Goal: Task Accomplishment & Management: Manage account settings

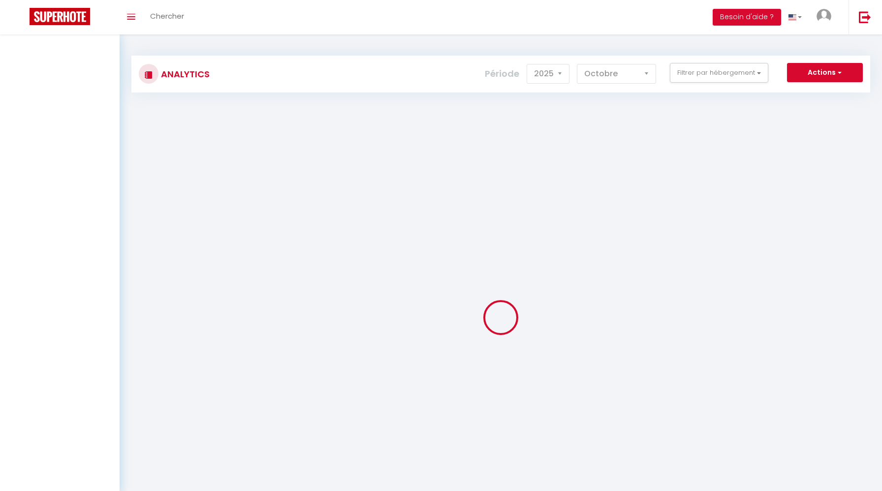
select select "2025"
select select "10"
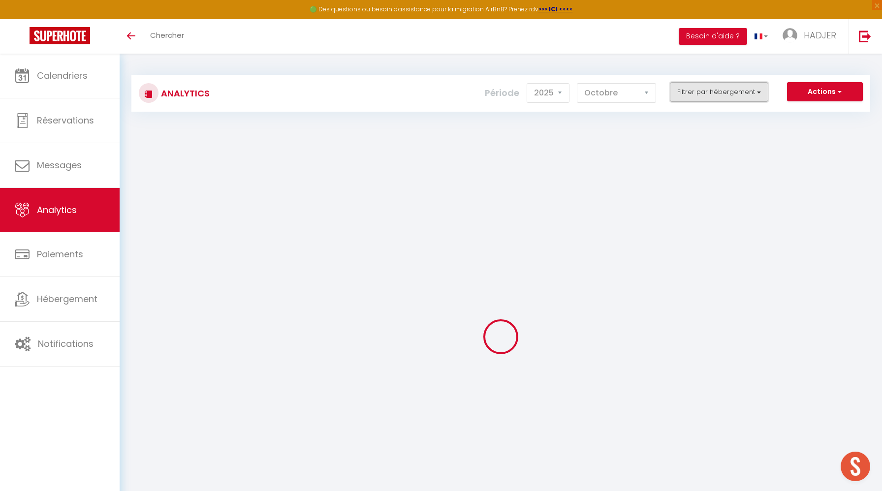
click at [716, 99] on button "Filtrer par hébergement" at bounding box center [719, 92] width 98 height 20
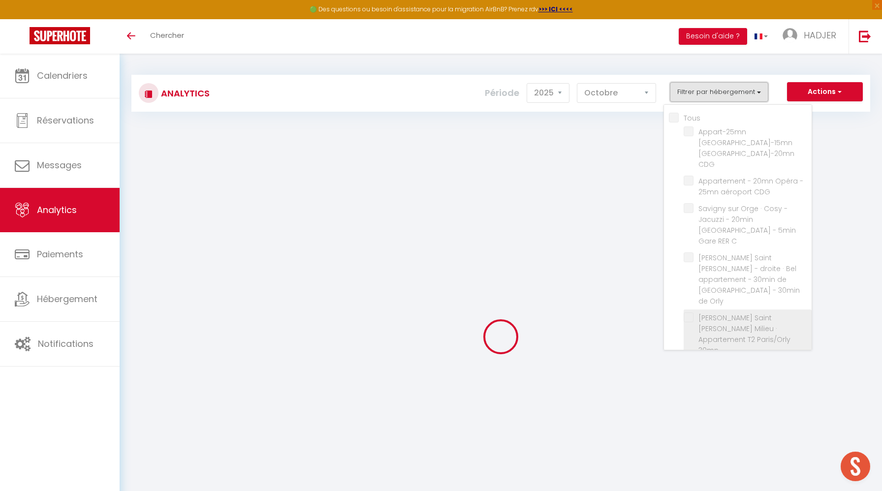
checkbox input "false"
checkbox CDG "false"
checkbox C "false"
checkbox Orly "false"
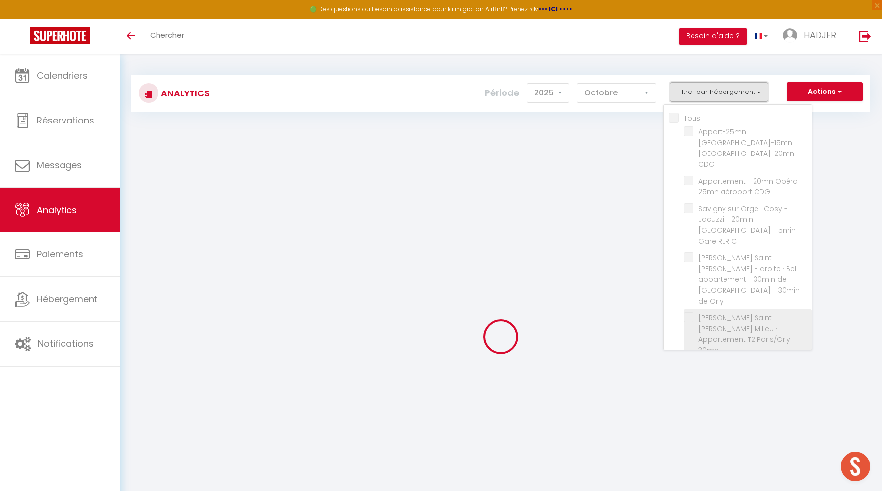
checkbox 30mn "false"
checkbox ORLY "false"
checkbox CDG "false"
checkbox Studio "false"
checkbox Orly "false"
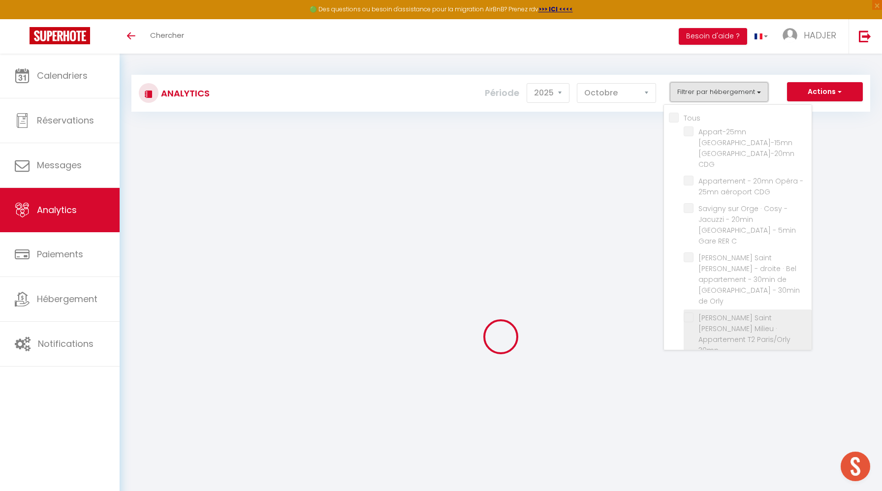
checkbox Studio "false"
checkbox T2 "false"
checkbox Bagnolet "false"
checkbox Plage "false"
checkbox France "false"
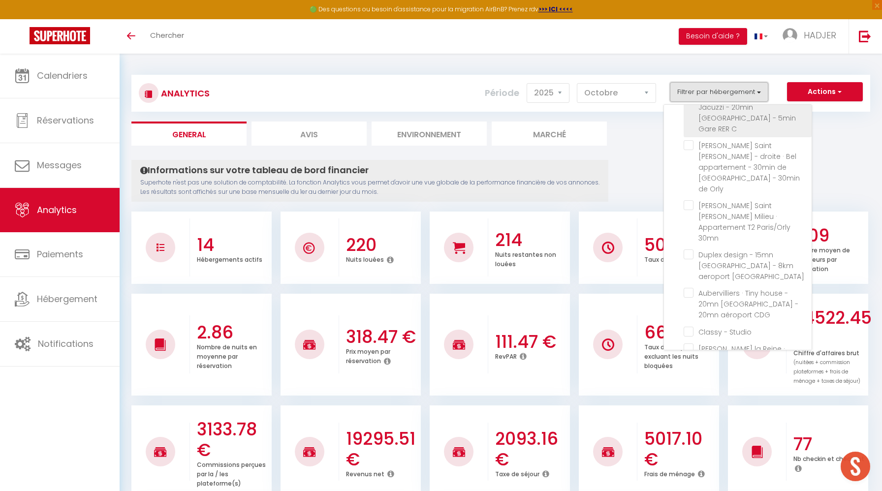
scroll to position [145, 0]
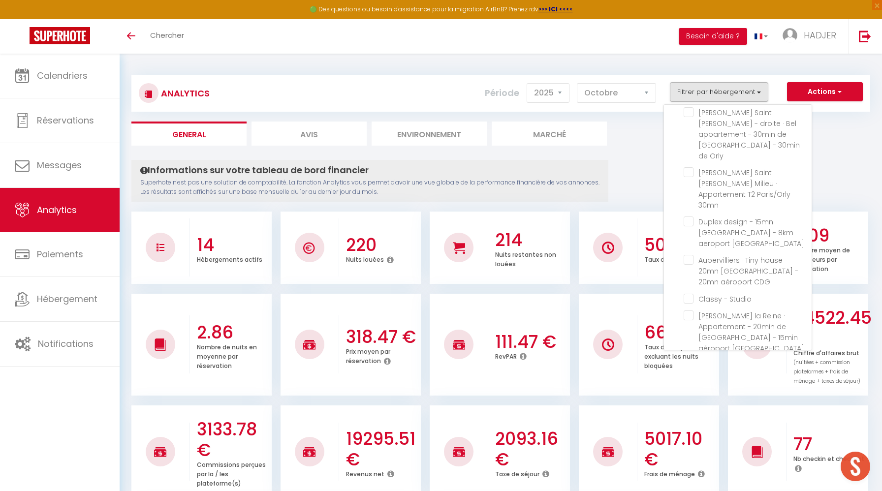
click at [693, 377] on T2 "checkbox" at bounding box center [748, 382] width 128 height 10
checkbox T2 "true"
checkbox CDG "false"
checkbox C "false"
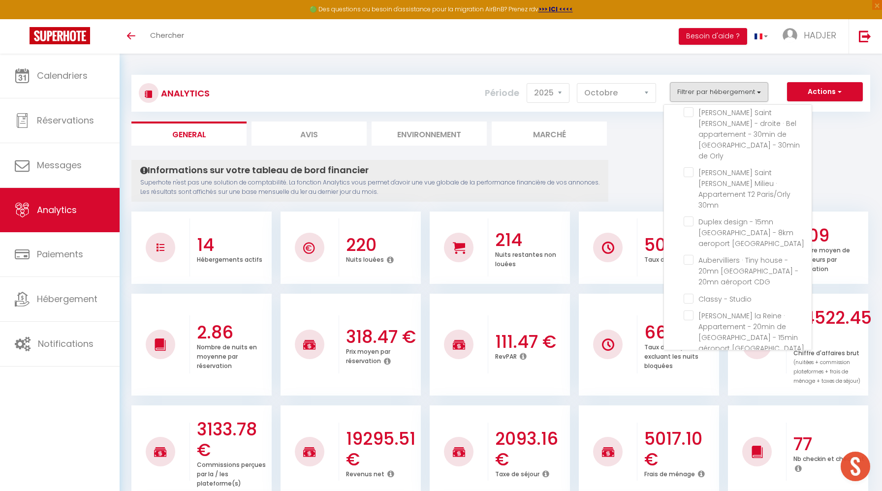
checkbox Orly "false"
checkbox 30mn "false"
checkbox ORLY "false"
checkbox CDG "false"
checkbox Studio "false"
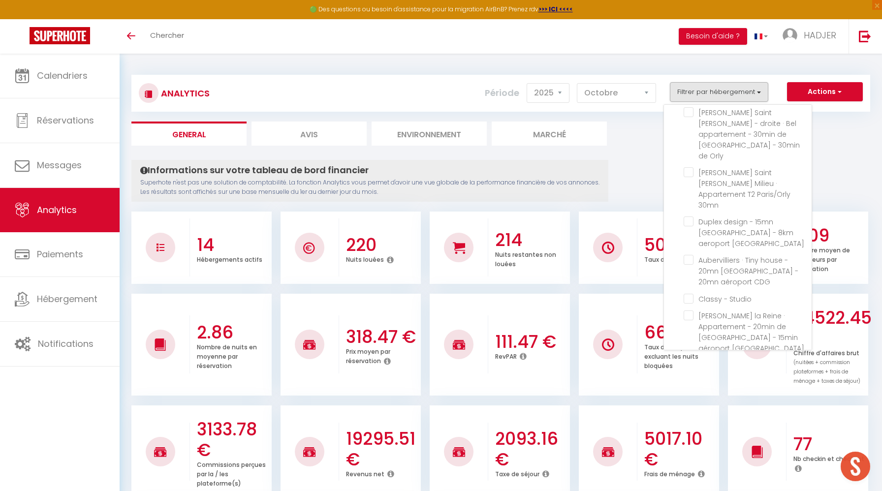
checkbox Orly "false"
checkbox Studio "false"
checkbox Bagnolet "false"
checkbox Plage "false"
checkbox France "false"
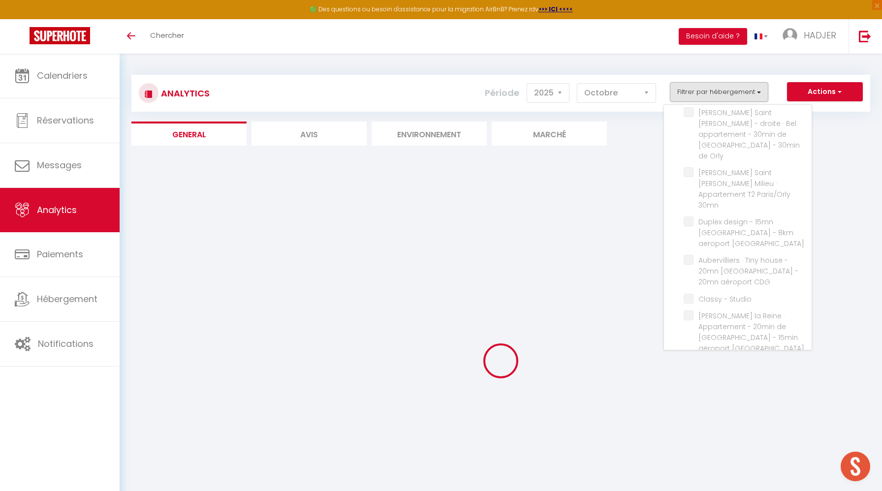
checkbox CDG "false"
checkbox C "false"
checkbox Orly "false"
checkbox 30mn "false"
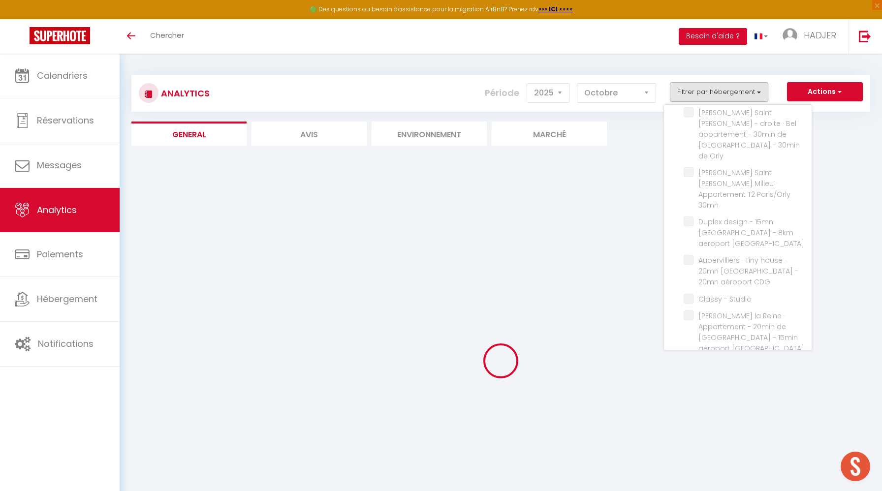
checkbox ORLY "false"
checkbox CDG "false"
checkbox Studio "false"
checkbox Orly "false"
checkbox Studio "false"
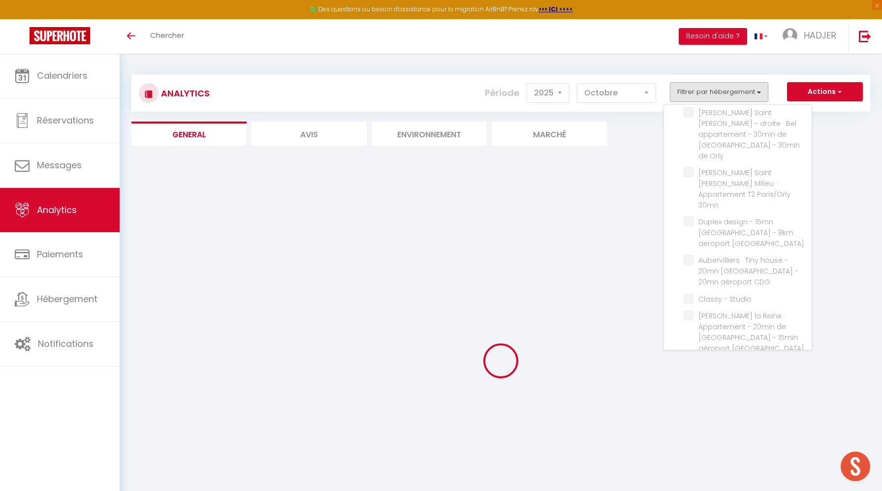
checkbox Bagnolet "false"
checkbox Plage "false"
checkbox France "false"
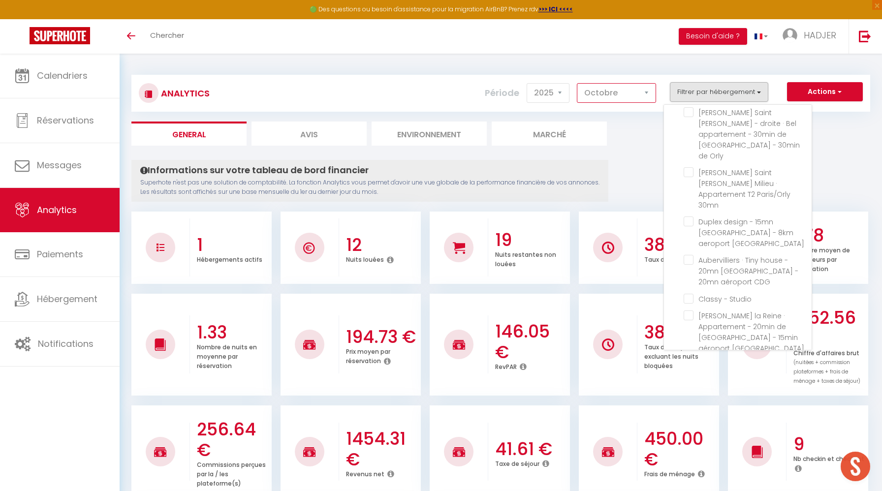
click at [615, 98] on select "Janvier Février Mars Avril Mai Juin Juillet Août Septembre Octobre Novembre Déc…" at bounding box center [616, 93] width 79 height 20
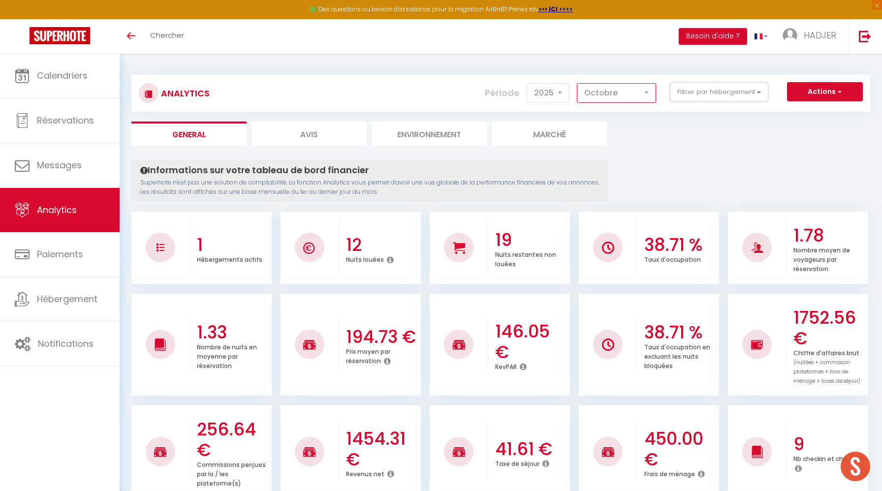
select select "9"
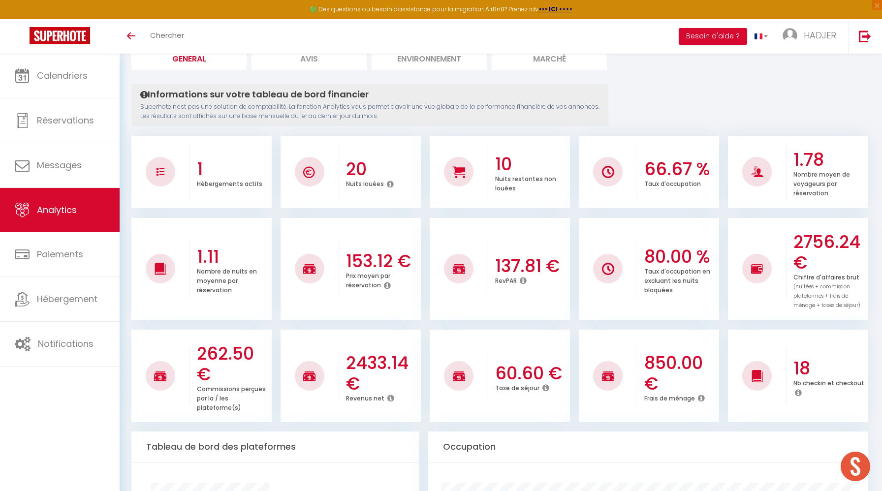
scroll to position [76, 0]
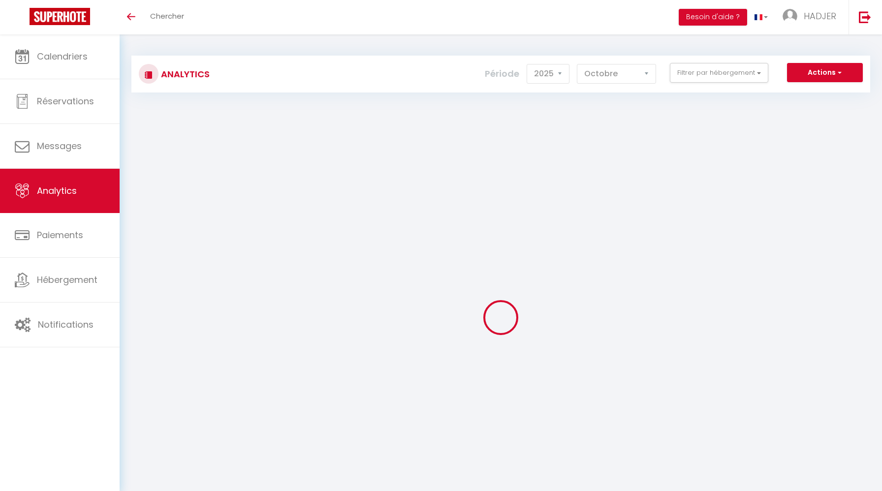
select select "2025"
select select "10"
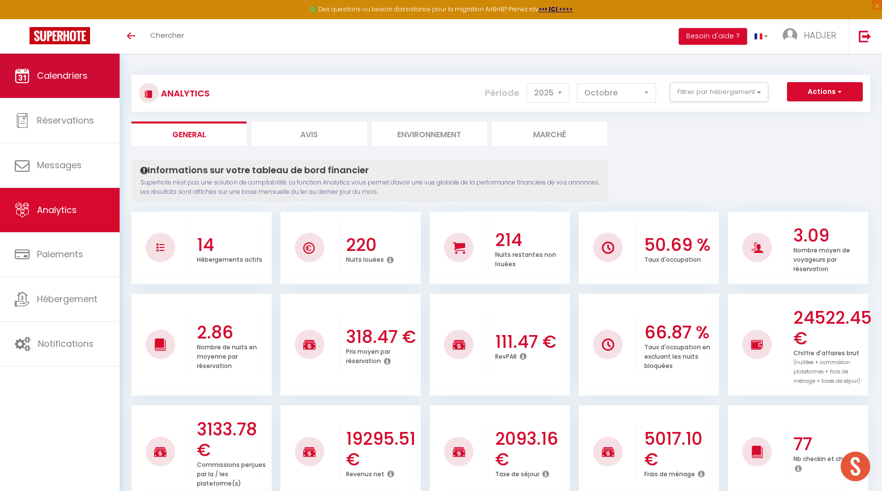
click at [86, 82] on link "Calendriers" at bounding box center [60, 76] width 120 height 44
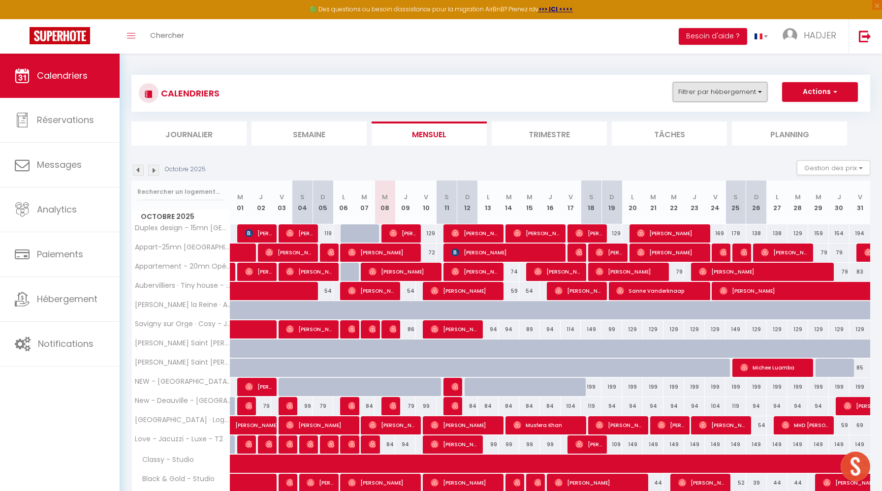
click at [732, 95] on button "Filtrer par hébergement" at bounding box center [720, 92] width 95 height 20
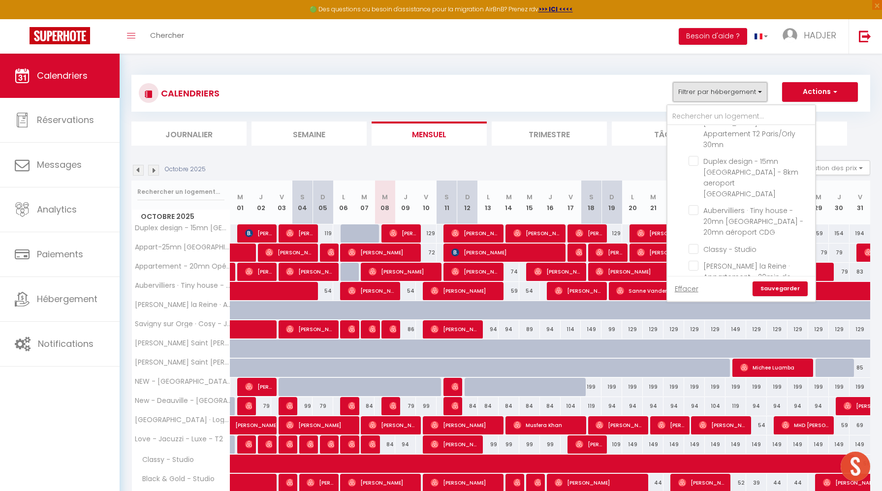
scroll to position [236, 0]
click at [699, 326] on input "Love - Jacuzzi - Luxe - T2" at bounding box center [750, 331] width 123 height 10
checkbox input "true"
checkbox input "false"
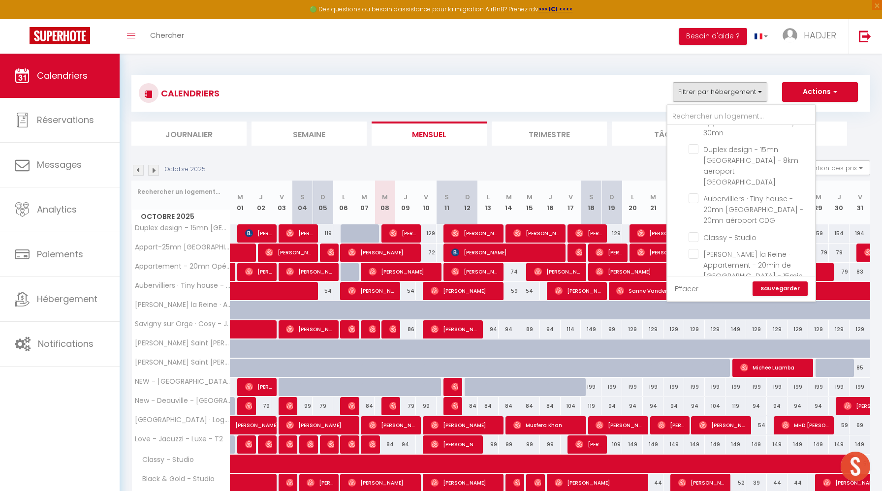
checkbox input "false"
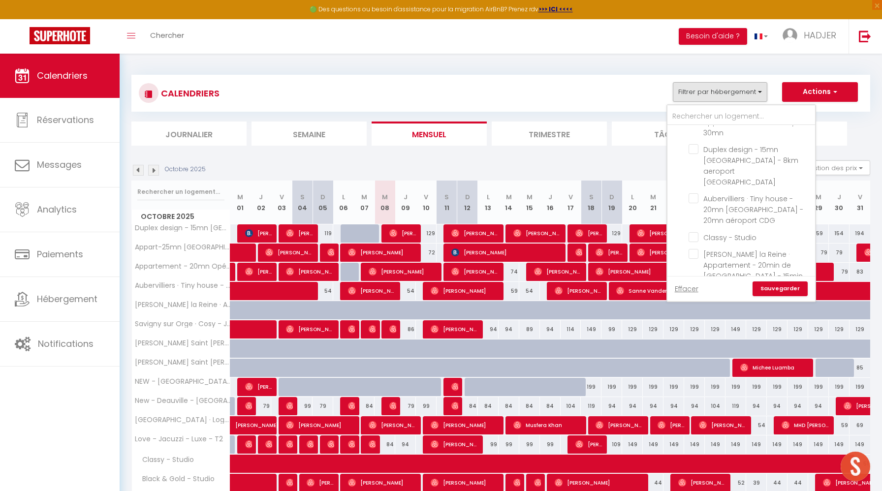
checkbox input "false"
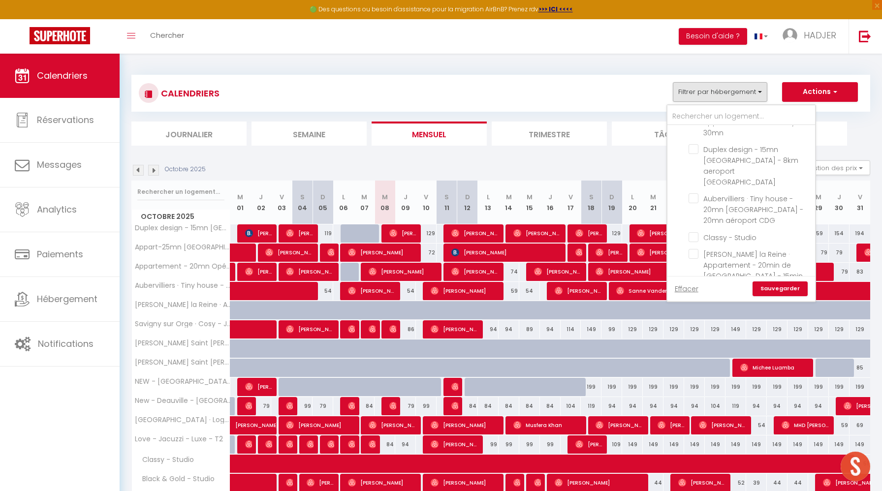
checkbox input "false"
click at [791, 290] on link "Sauvegarder" at bounding box center [780, 289] width 55 height 15
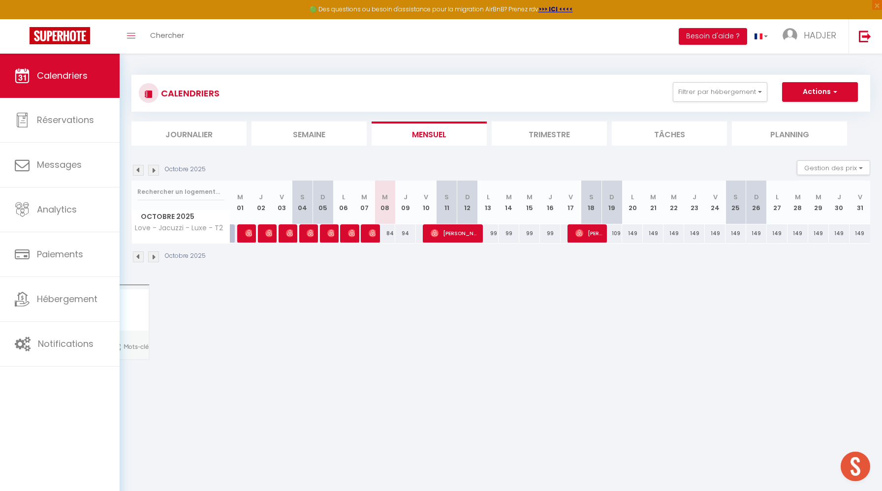
click at [142, 172] on img at bounding box center [138, 170] width 11 height 11
